Goal: Contribute content: Add original content to the website for others to see

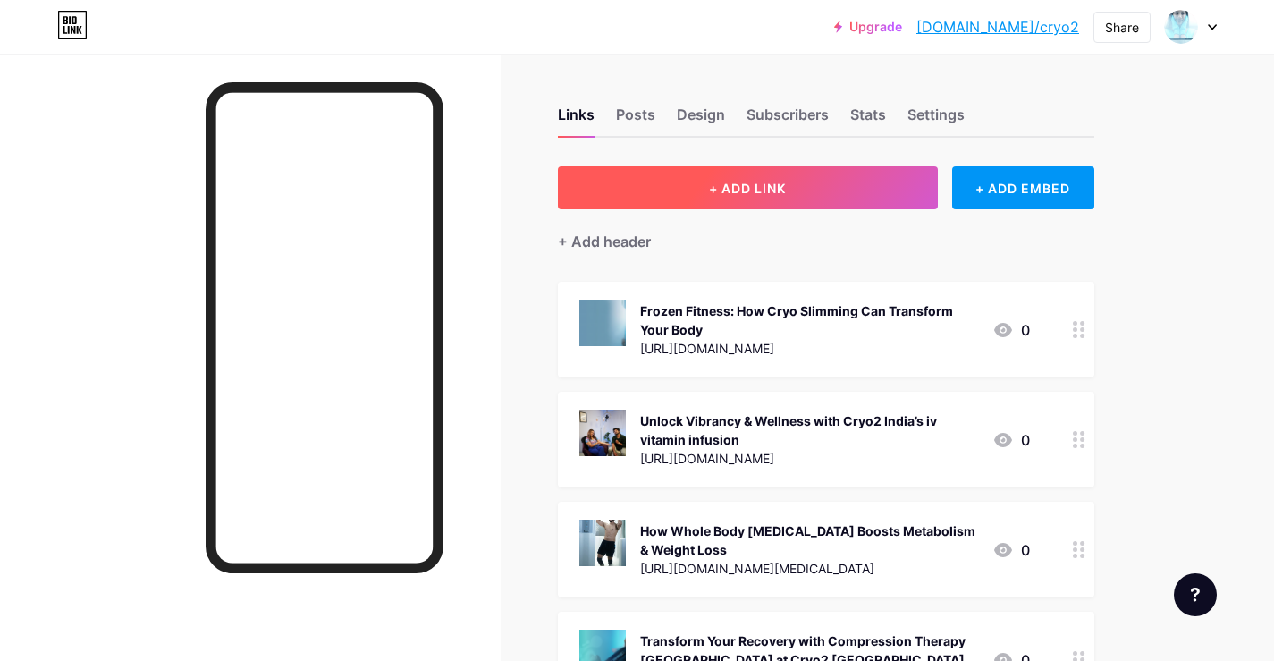
click at [718, 185] on span "+ ADD LINK" at bounding box center [747, 188] width 77 height 15
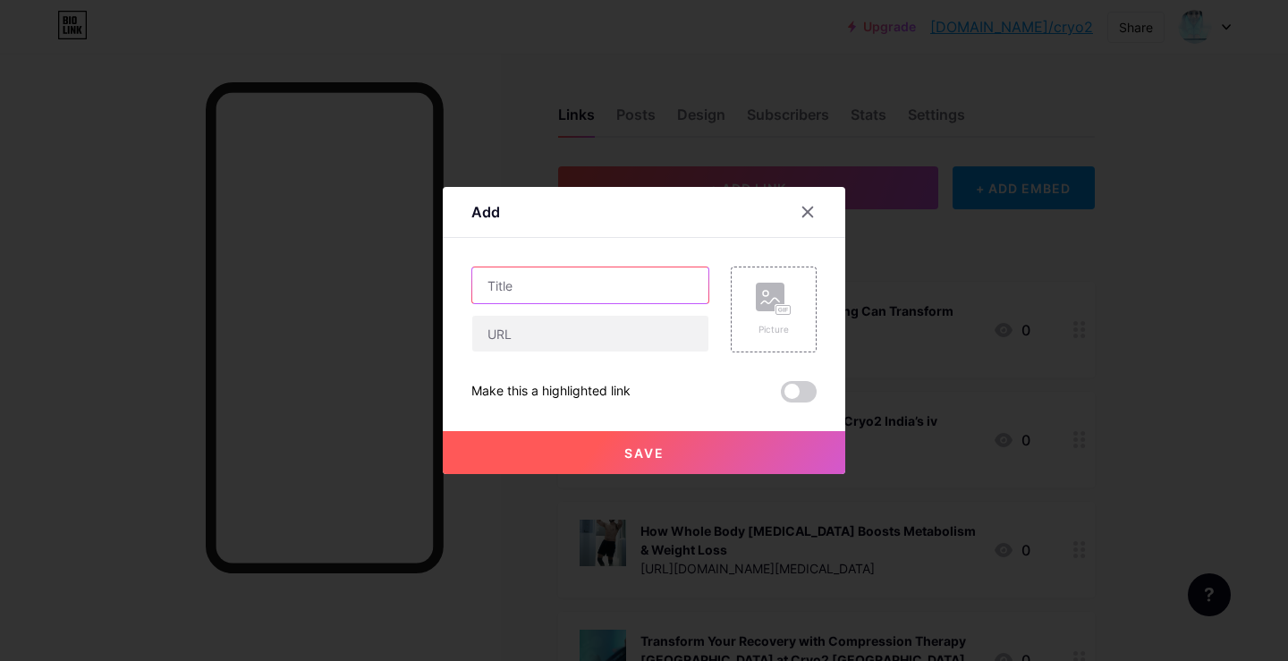
click at [504, 292] on input "text" at bounding box center [590, 285] width 236 height 36
drag, startPoint x: 535, startPoint y: 265, endPoint x: 688, endPoint y: 239, distance: 156.0
click at [546, 265] on div "Content YouTube Play YouTube video without leaving your page. ADD Vimeo Play Vi…" at bounding box center [643, 320] width 345 height 165
click at [815, 204] on div at bounding box center [807, 212] width 32 height 32
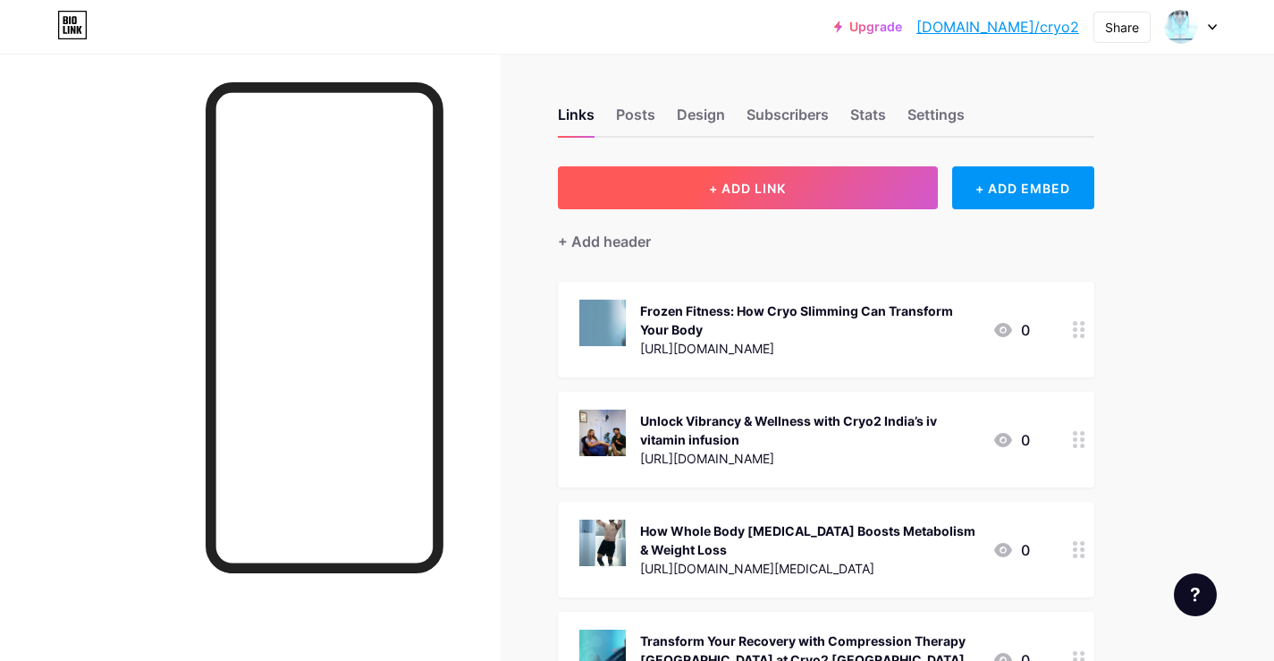
click at [717, 193] on span "+ ADD LINK" at bounding box center [747, 188] width 77 height 15
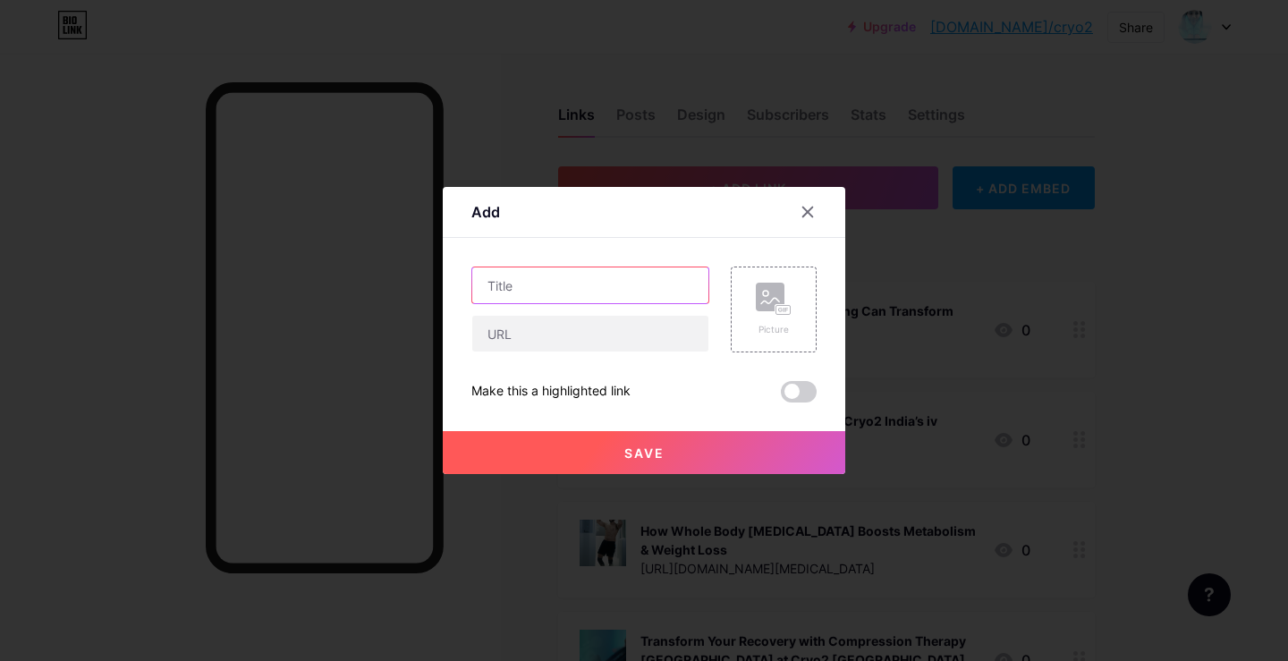
click at [521, 289] on input "text" at bounding box center [590, 285] width 236 height 36
click at [502, 328] on input "text" at bounding box center [590, 334] width 236 height 36
paste input "[URL][DOMAIN_NAME]"
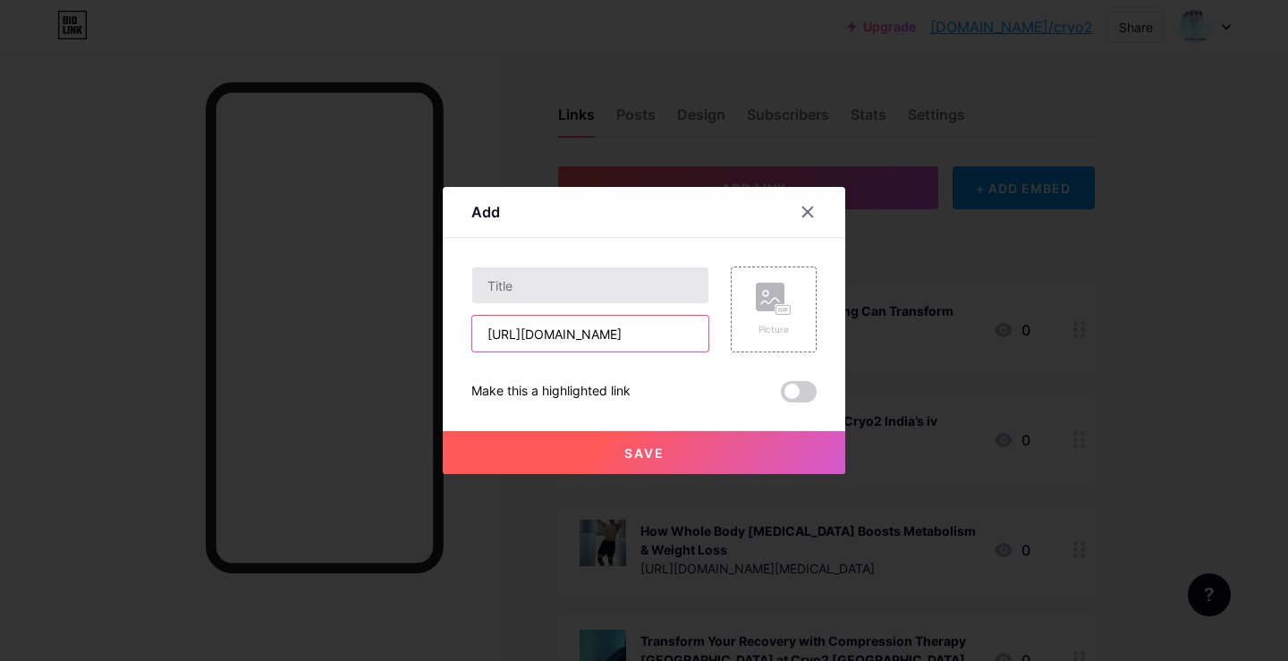
type input "[URL][DOMAIN_NAME]"
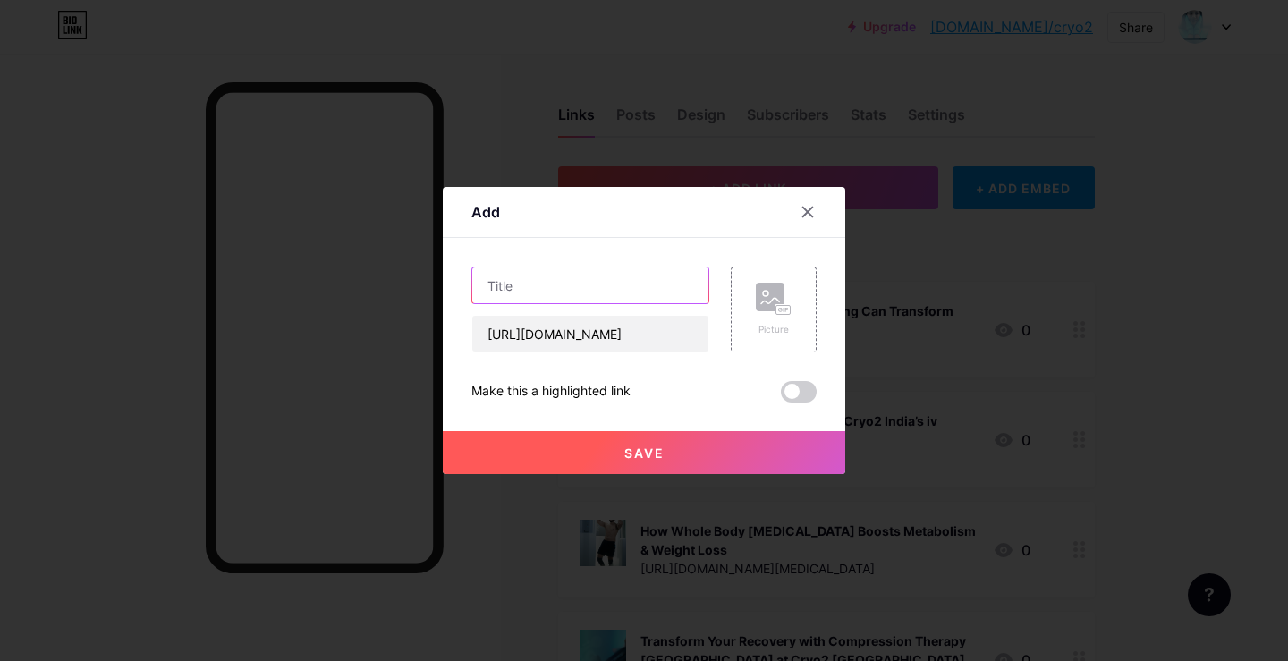
scroll to position [0, 0]
click at [546, 287] on input "text" at bounding box center [590, 285] width 236 height 36
click at [524, 291] on input "text" at bounding box center [590, 285] width 236 height 36
paste input "[MEDICAL_DATA] [GEOGRAPHIC_DATA] – Transform Your Health, Beauty, and Recovery …"
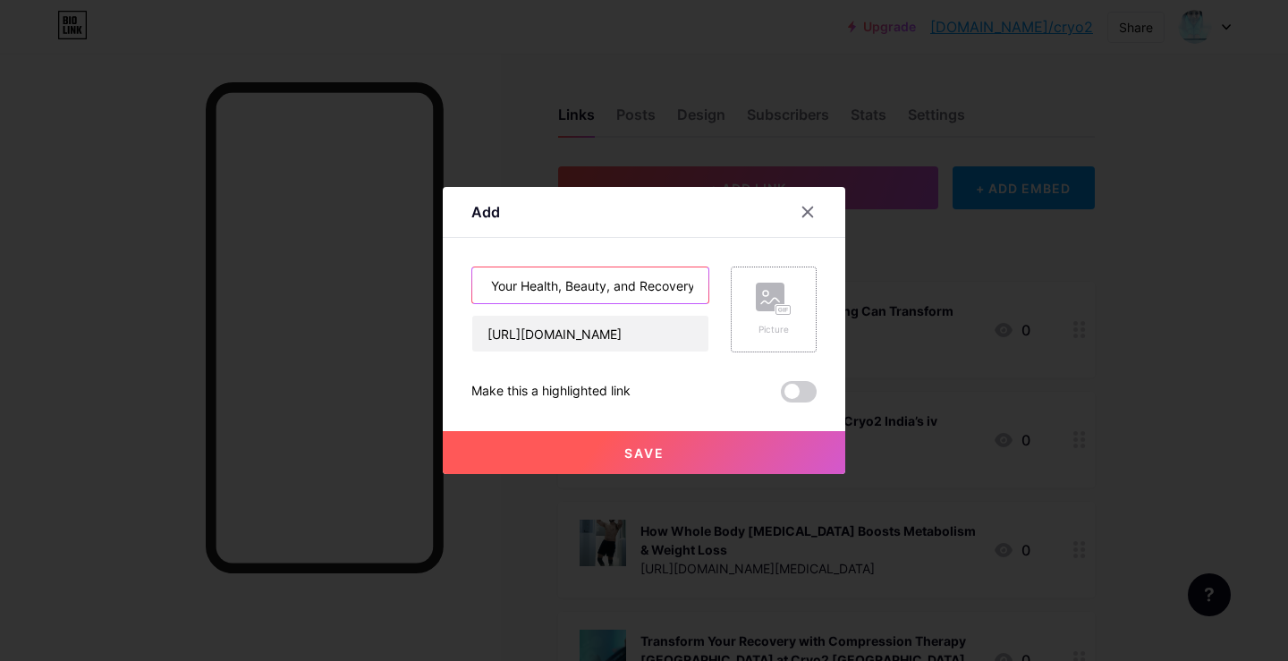
type input "[MEDICAL_DATA] [GEOGRAPHIC_DATA] – Transform Your Health, Beauty, and Recovery …"
click at [769, 327] on div "Picture" at bounding box center [774, 329] width 36 height 13
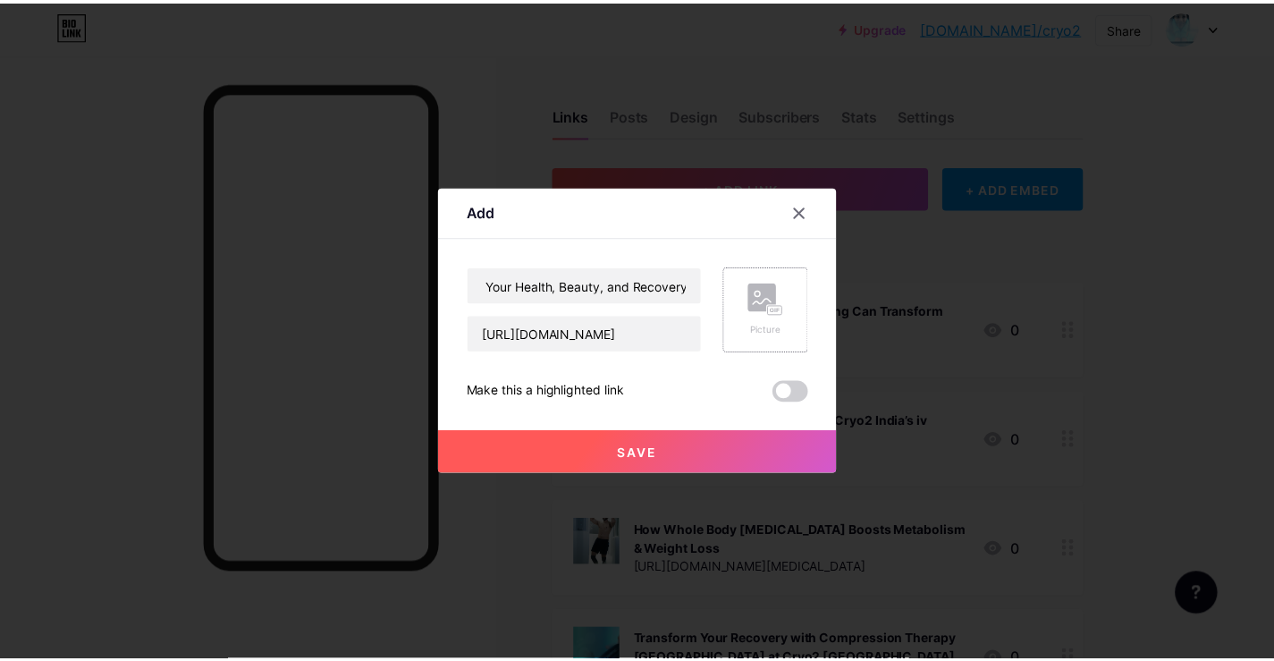
scroll to position [0, 0]
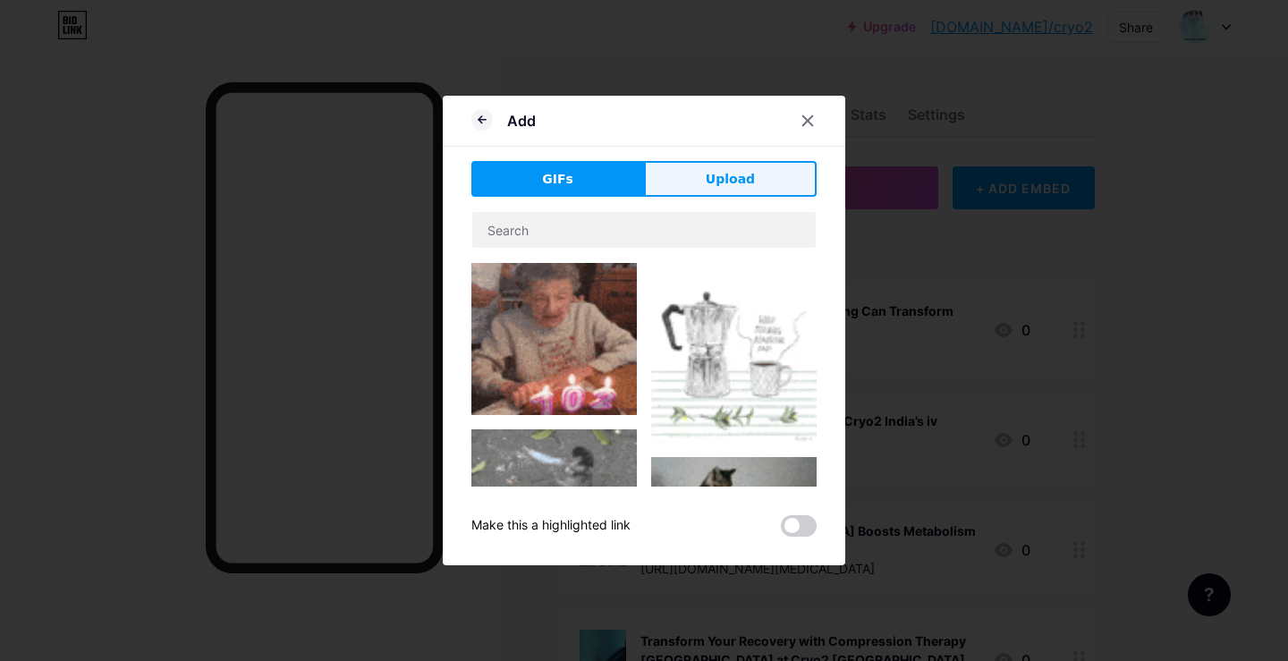
click at [722, 186] on span "Upload" at bounding box center [729, 179] width 49 height 19
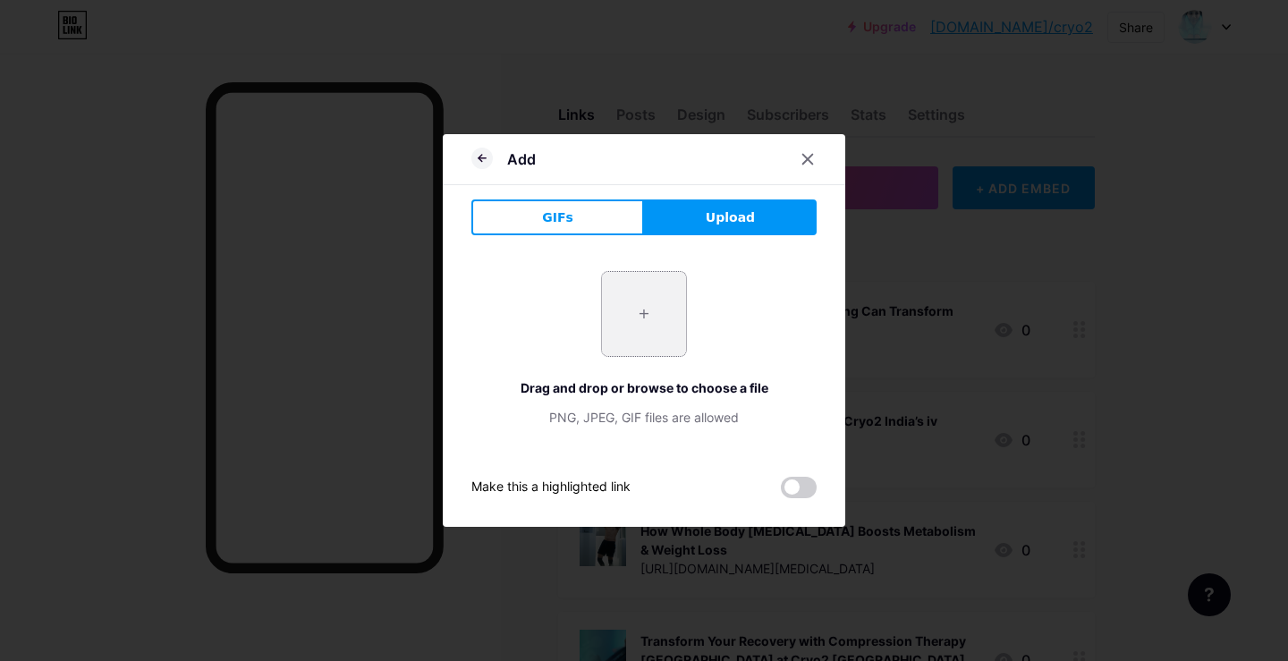
click at [625, 329] on input "file" at bounding box center [644, 314] width 84 height 84
type input "C:\fakepath\0_PtP7g8oVP_ZU0io6.webp"
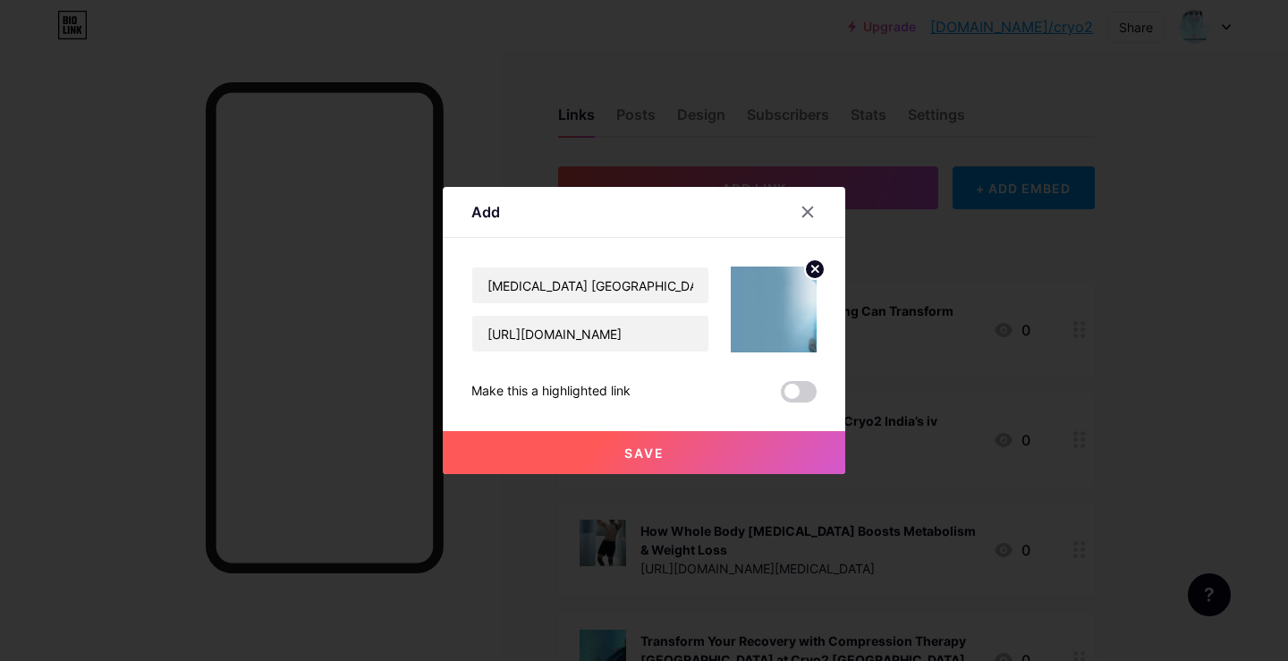
click at [709, 456] on button "Save" at bounding box center [644, 452] width 402 height 43
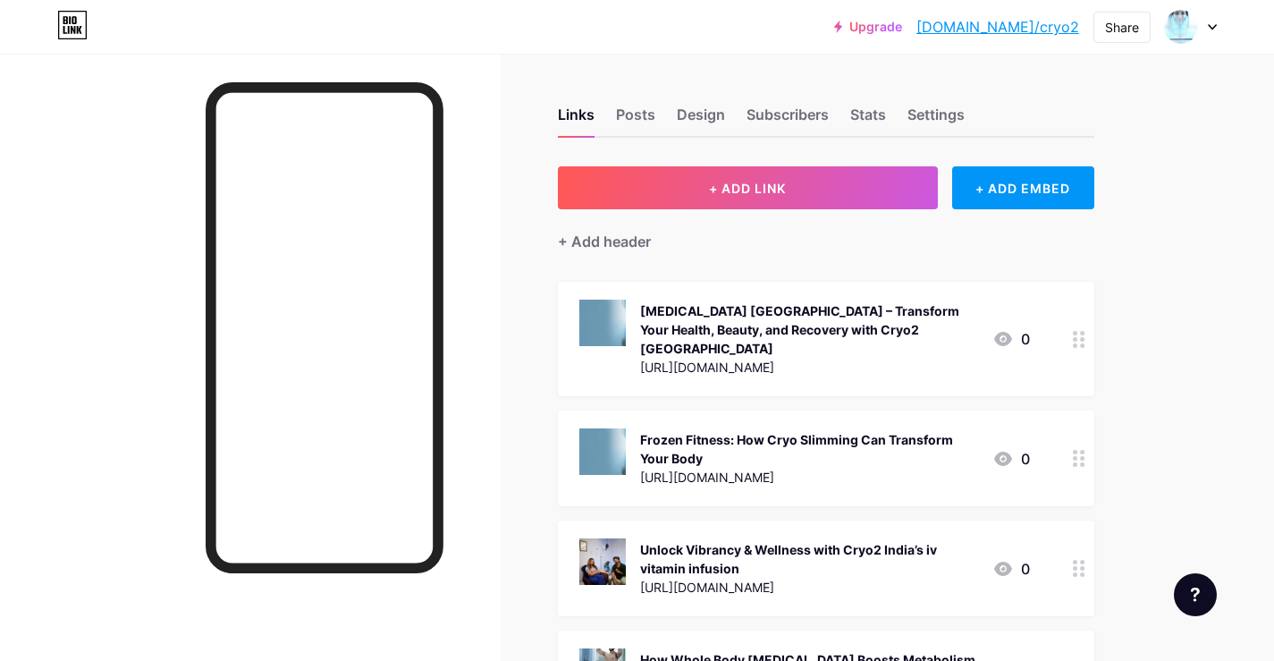
click at [1041, 27] on link "[DOMAIN_NAME]/cryo2" at bounding box center [997, 26] width 163 height 21
